Goal: Register for event/course

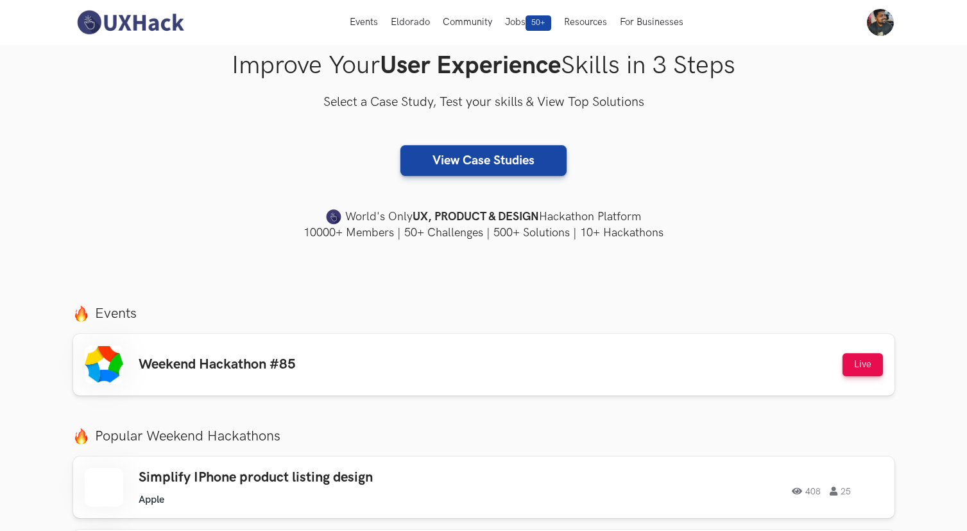
scroll to position [443, 0]
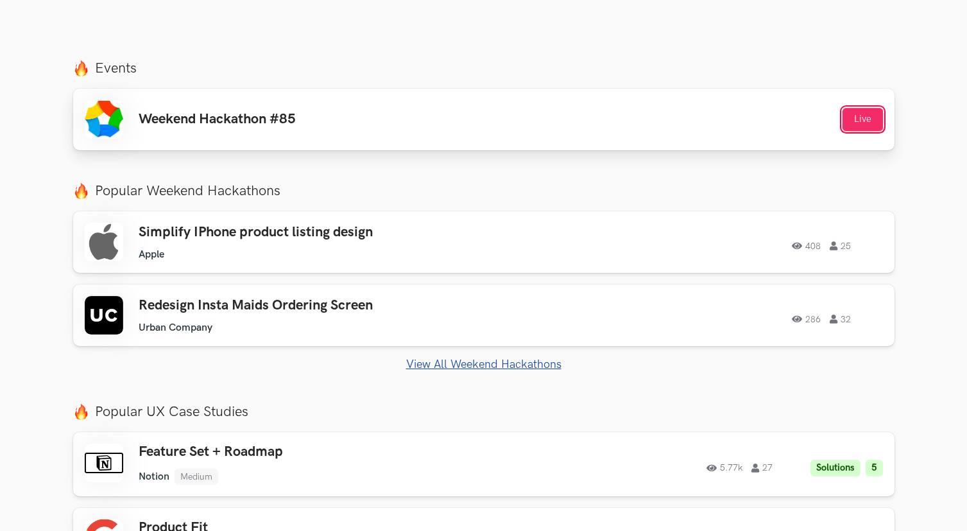
click at [865, 117] on button "Live" at bounding box center [862, 119] width 40 height 23
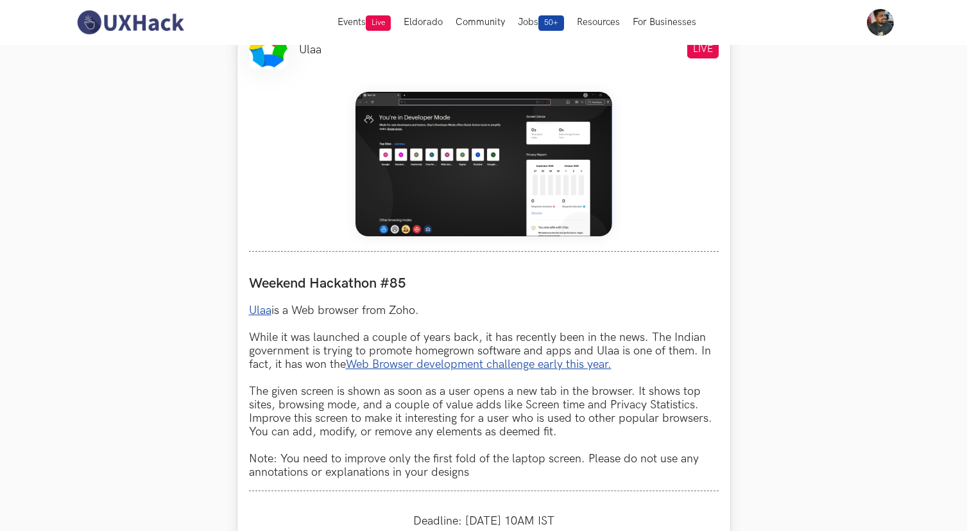
scroll to position [495, 0]
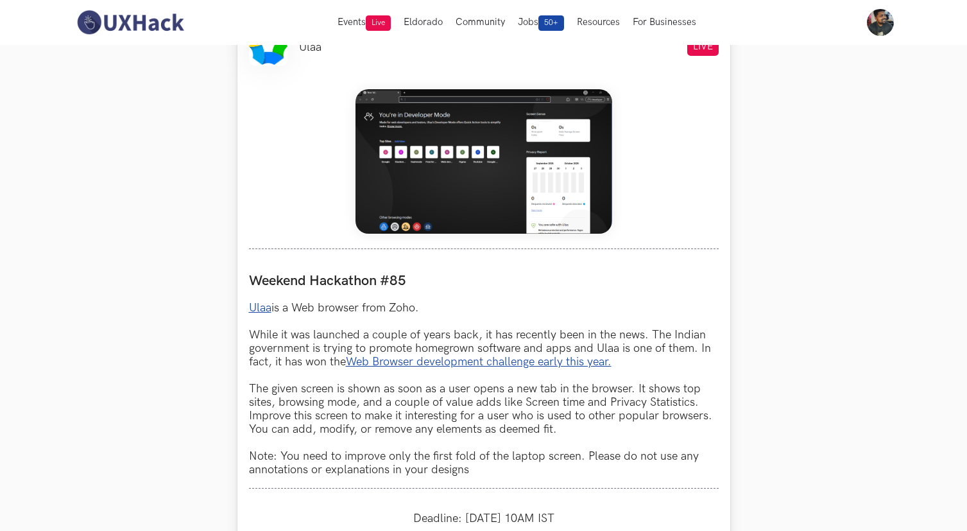
click at [269, 309] on link "Ulaa" at bounding box center [260, 307] width 22 height 13
click at [520, 156] on img at bounding box center [483, 161] width 257 height 144
click at [266, 388] on p "Ulaa is a Web browser from Zoho. While it was launched a couple of years back, …" at bounding box center [484, 388] width 470 height 175
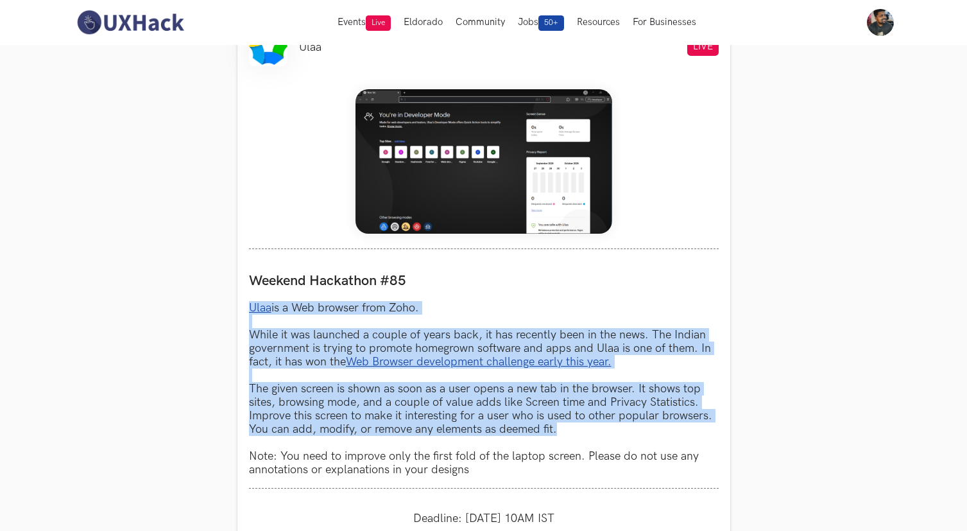
drag, startPoint x: 565, startPoint y: 433, endPoint x: 218, endPoint y: 292, distance: 374.0
click at [218, 292] on section "Weekend Hackathons One screen, one product, one weekend Use your design chops t…" at bounding box center [483, 392] width 967 height 1685
copy p "Ulaa is a Web browser from Zoho. While it was launched a couple of years back, …"
